Goal: Task Accomplishment & Management: Manage account settings

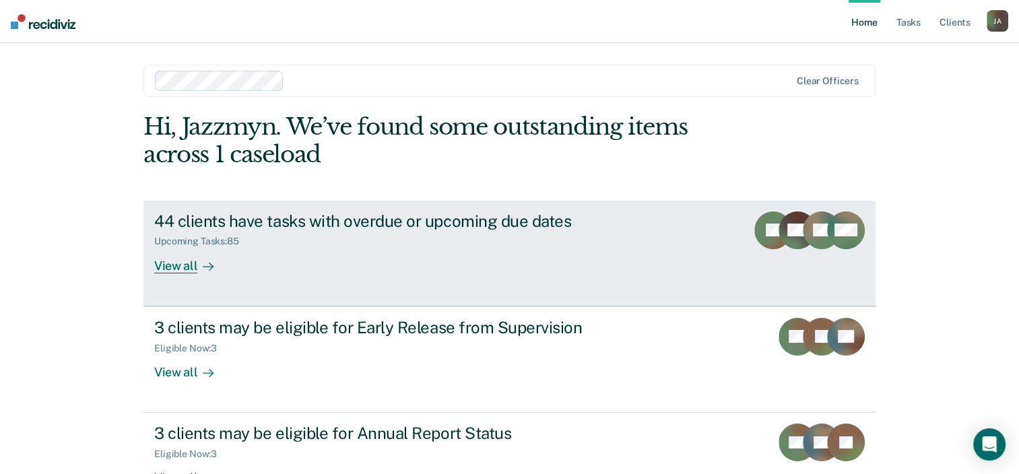
click at [254, 220] on div "44 clients have tasks with overdue or upcoming due dates" at bounding box center [390, 222] width 473 height 20
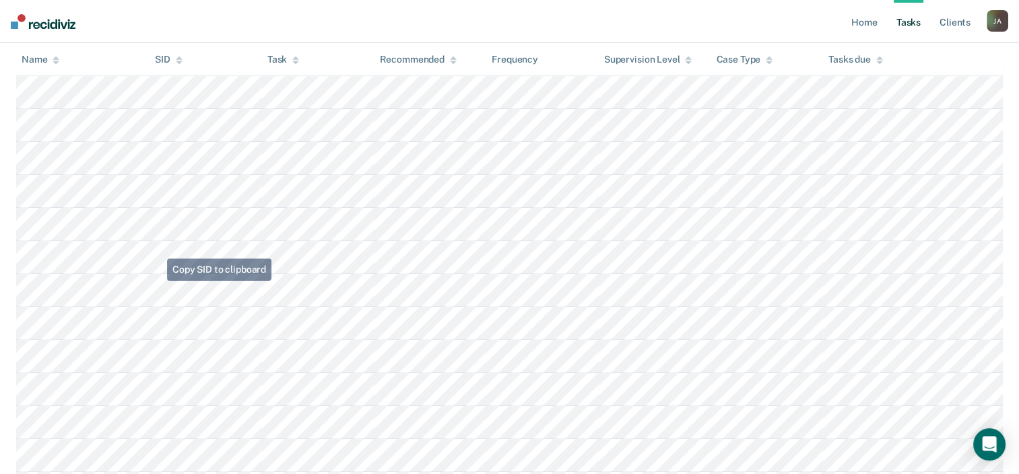
scroll to position [67, 0]
